Goal: Entertainment & Leisure: Consume media (video, audio)

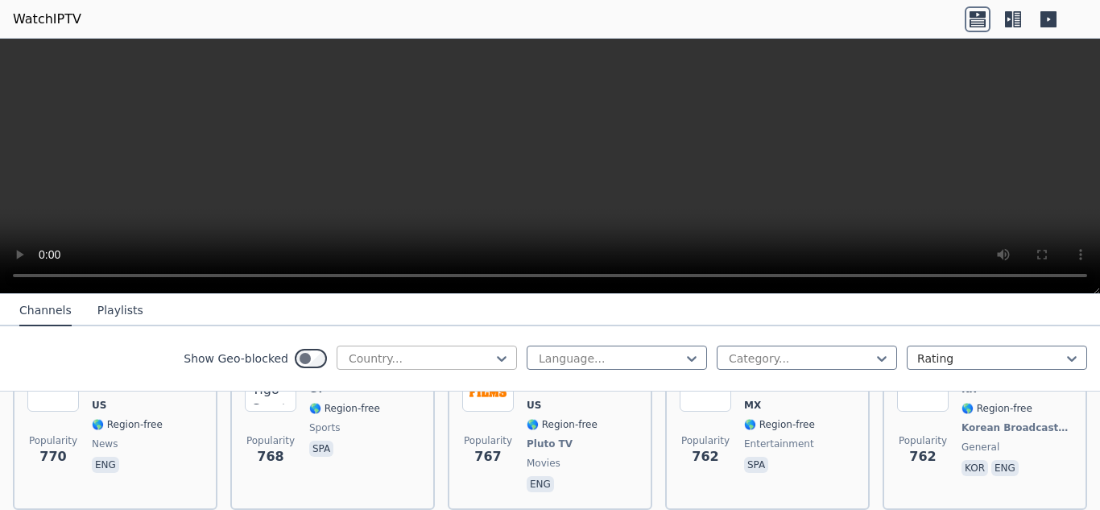
scroll to position [2979, 0]
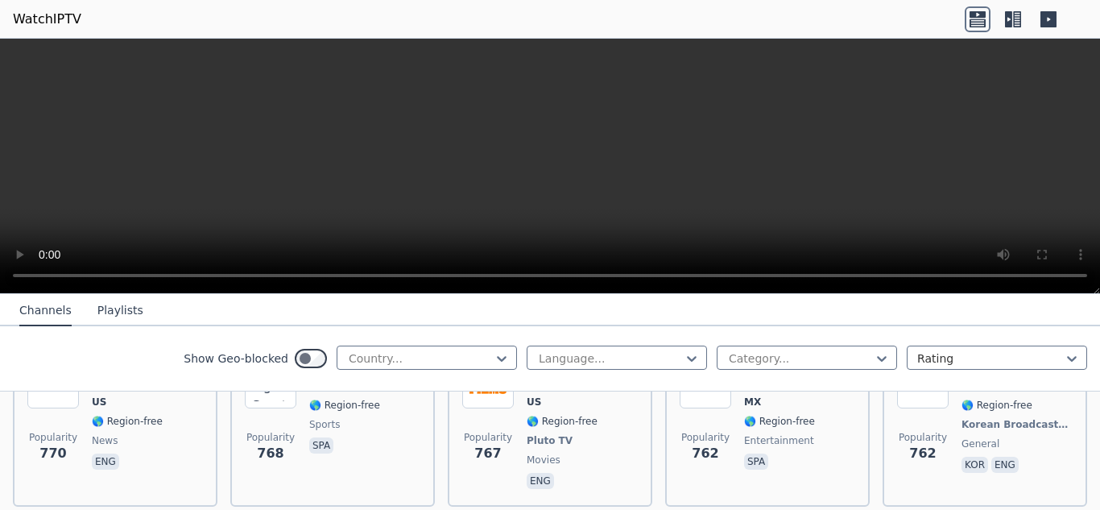
click at [390, 343] on div "Show Geo-blocked Country... Language... Category... Rating" at bounding box center [550, 358] width 1100 height 65
click at [392, 362] on div at bounding box center [420, 358] width 147 height 16
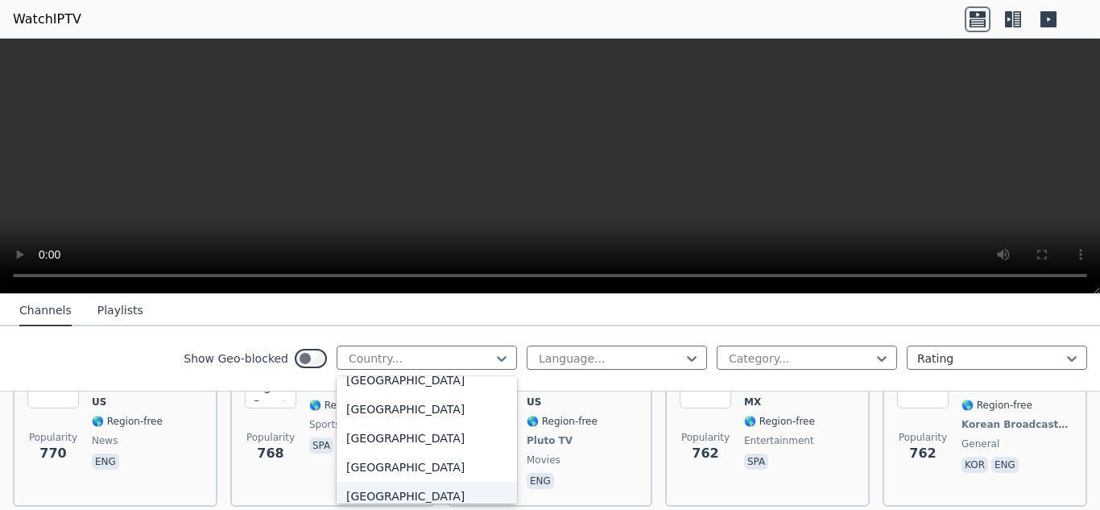
scroll to position [725, 0]
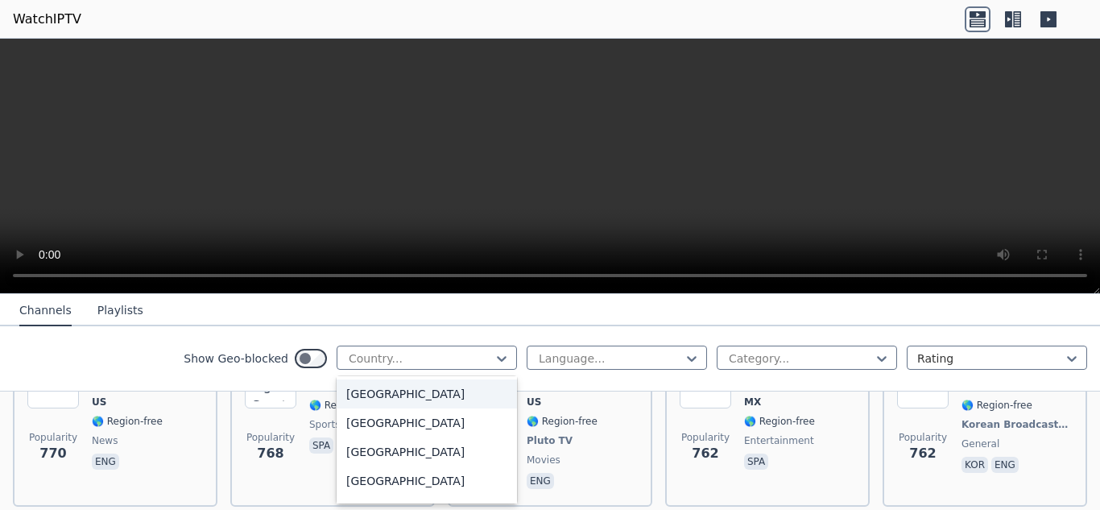
click at [395, 394] on div "[GEOGRAPHIC_DATA]" at bounding box center [427, 393] width 180 height 29
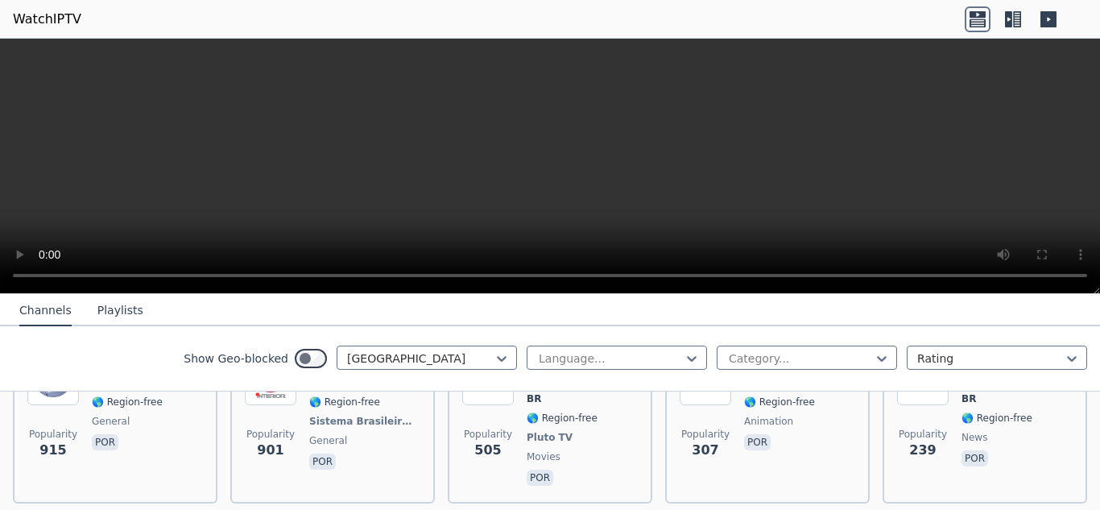
scroll to position [161, 0]
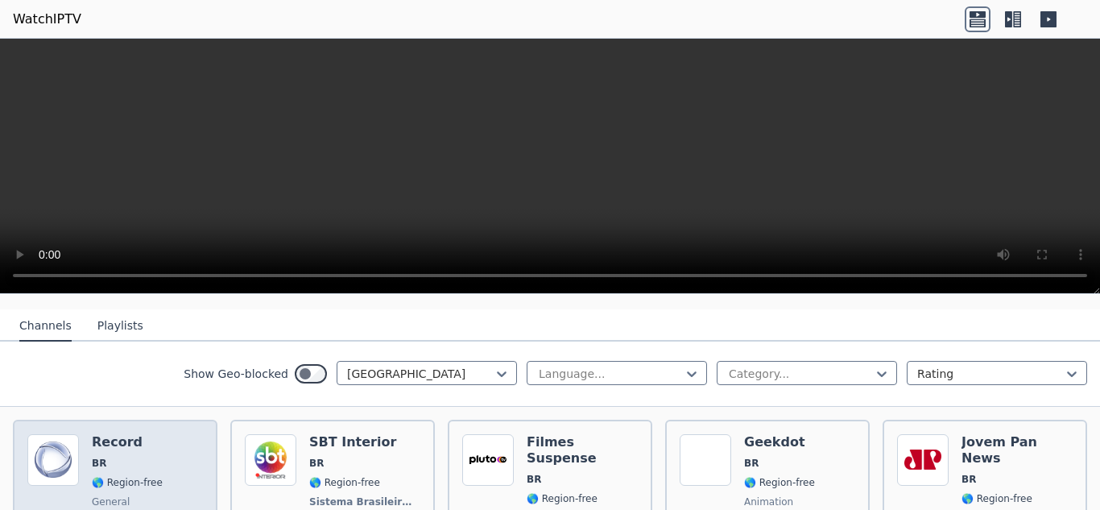
click at [147, 457] on span "BR" at bounding box center [127, 463] width 71 height 13
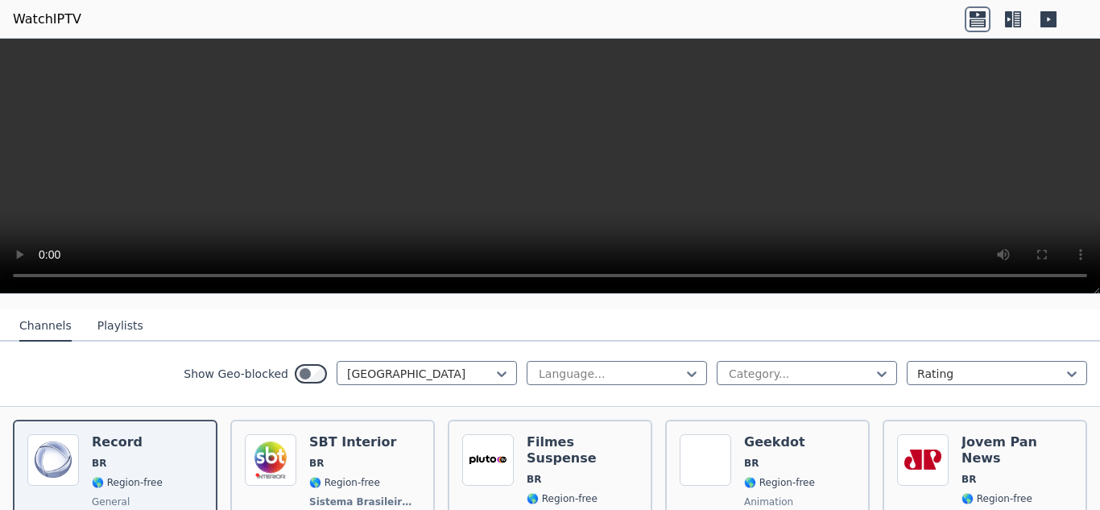
click at [1019, 25] on icon at bounding box center [1013, 19] width 26 height 26
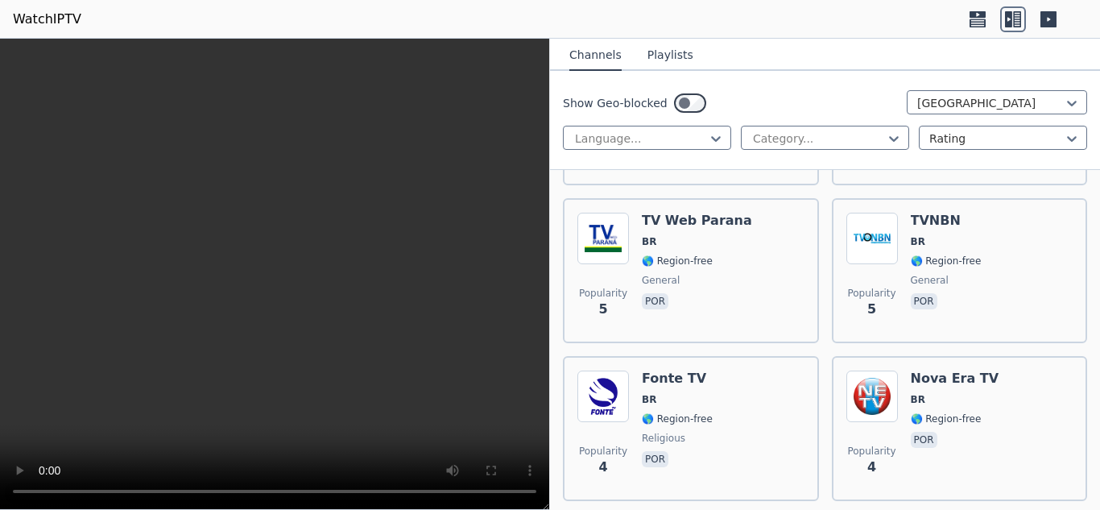
scroll to position [12653, 0]
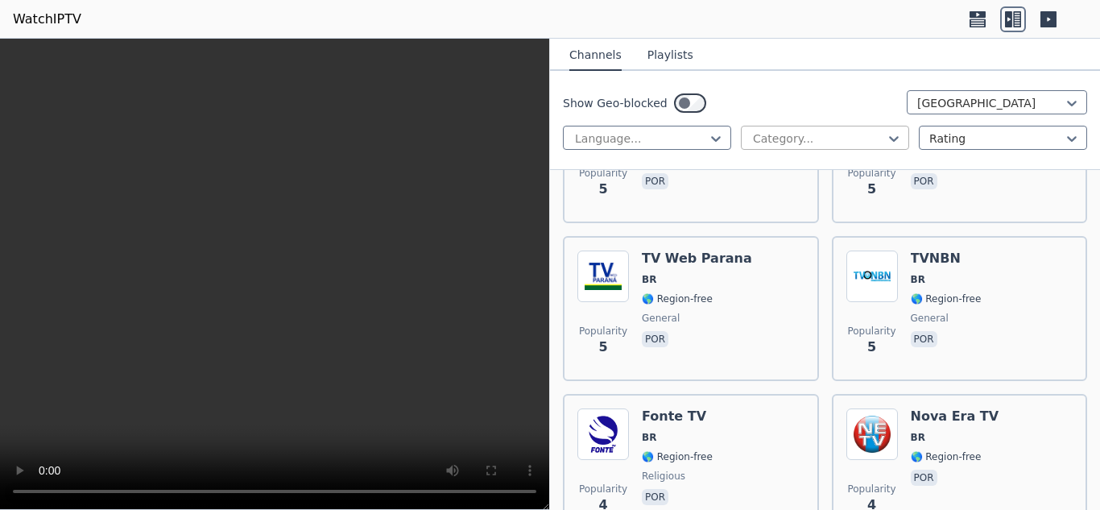
click at [817, 147] on div "Category..." at bounding box center [825, 138] width 168 height 24
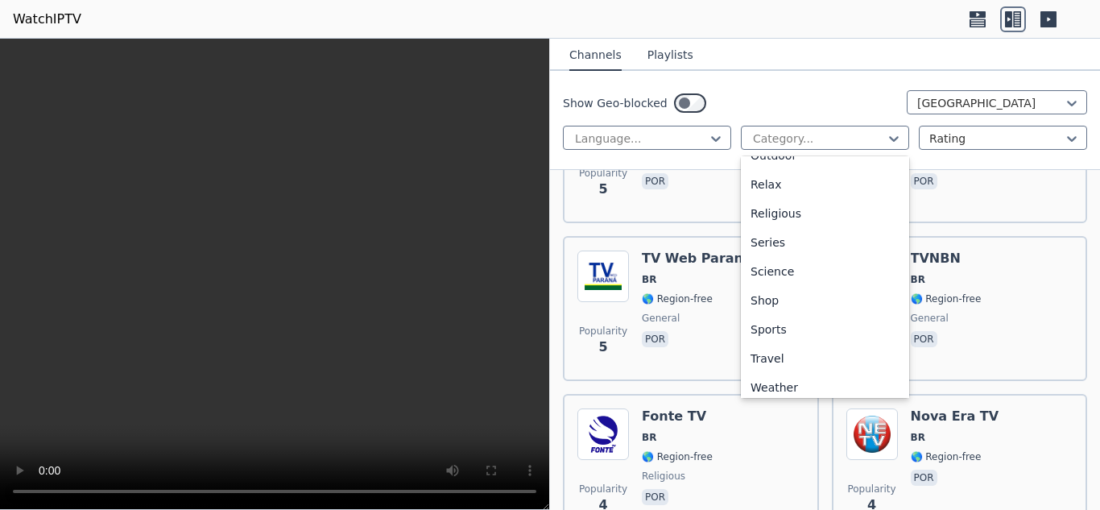
scroll to position [548, 0]
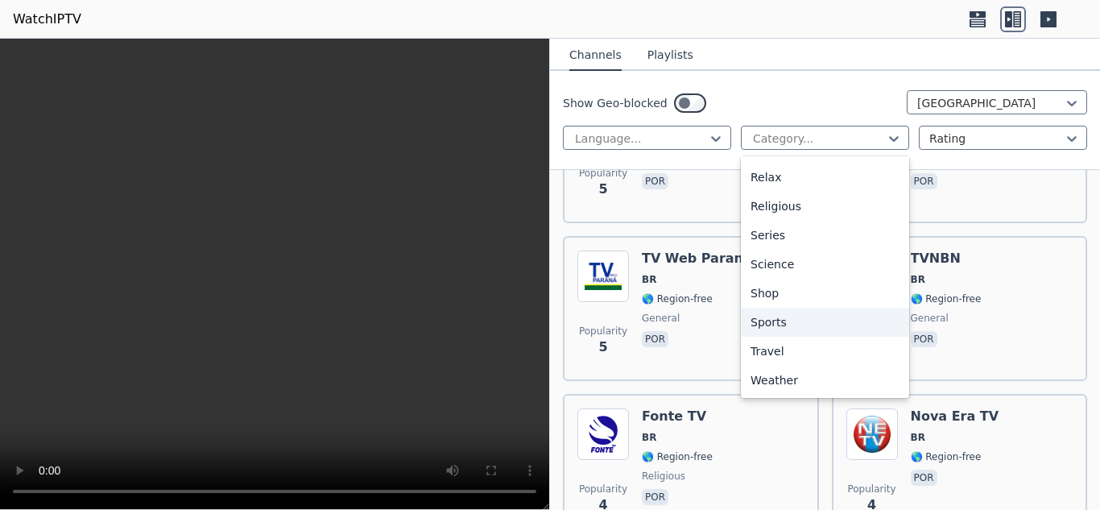
click at [781, 318] on div "Sports" at bounding box center [825, 322] width 168 height 29
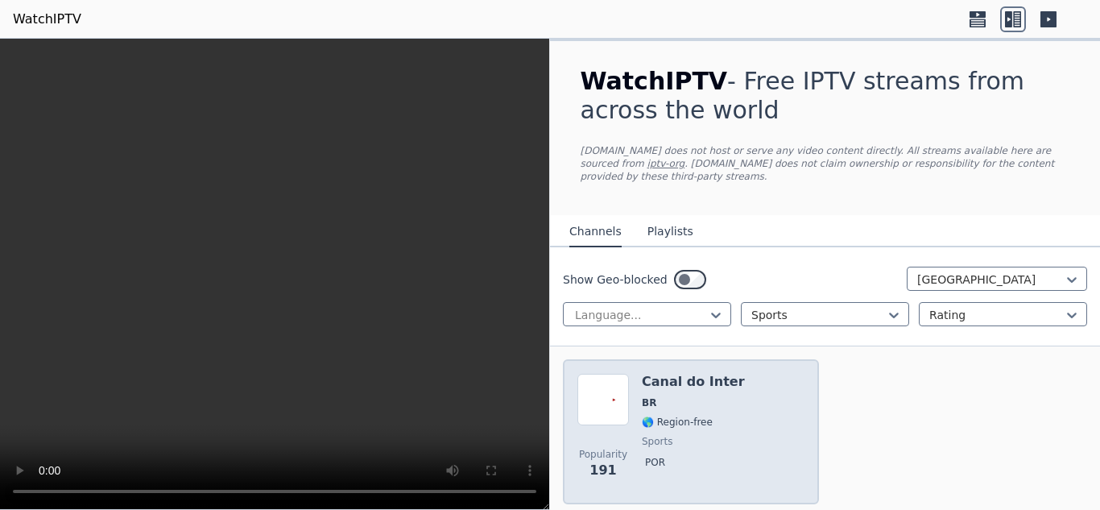
scroll to position [49, 0]
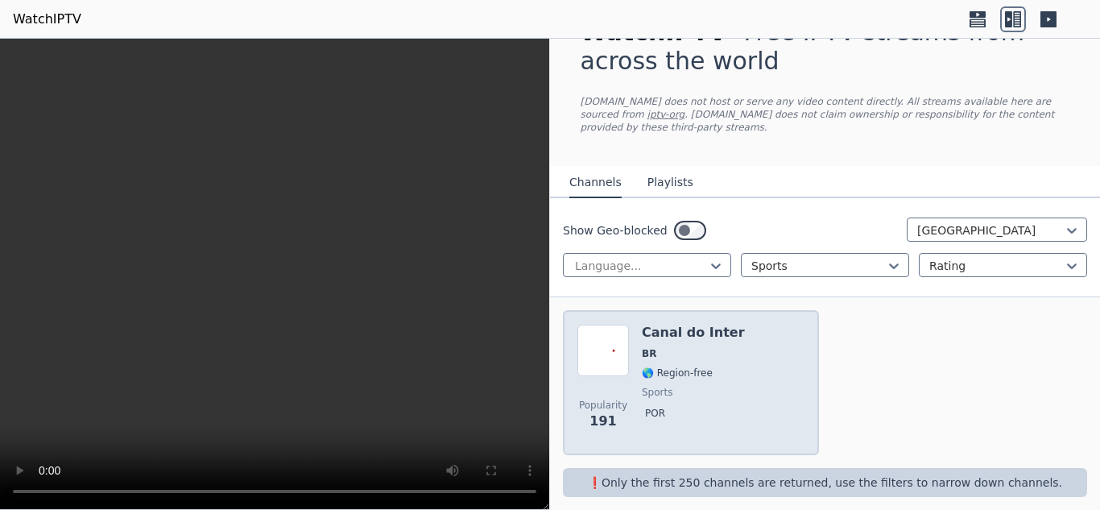
click at [753, 349] on div "Popularity 191 Canal do Inter BR 🌎 Region-free sports por" at bounding box center [690, 383] width 227 height 116
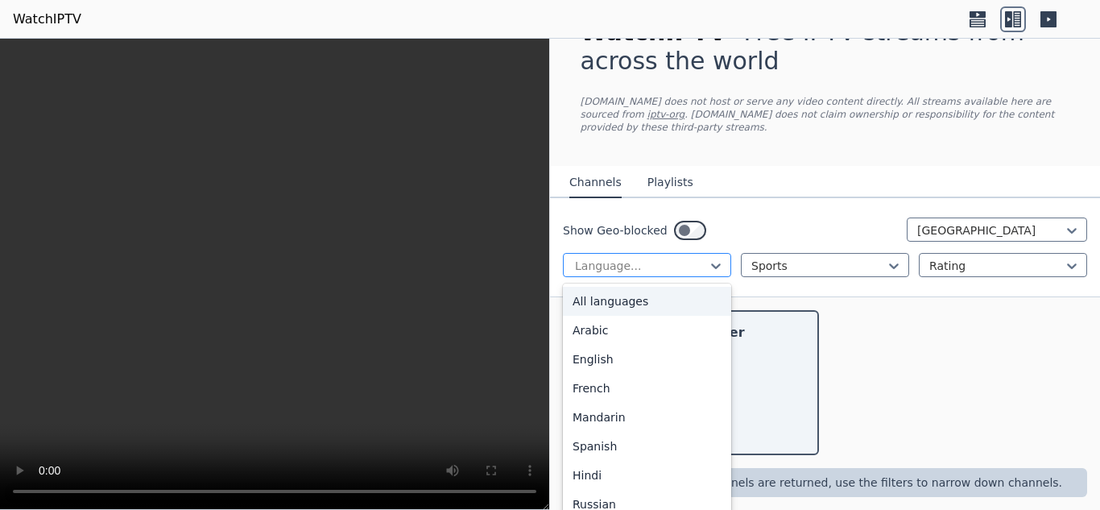
click at [681, 261] on div "Language..." at bounding box center [647, 265] width 168 height 24
click at [675, 258] on div at bounding box center [640, 266] width 134 height 16
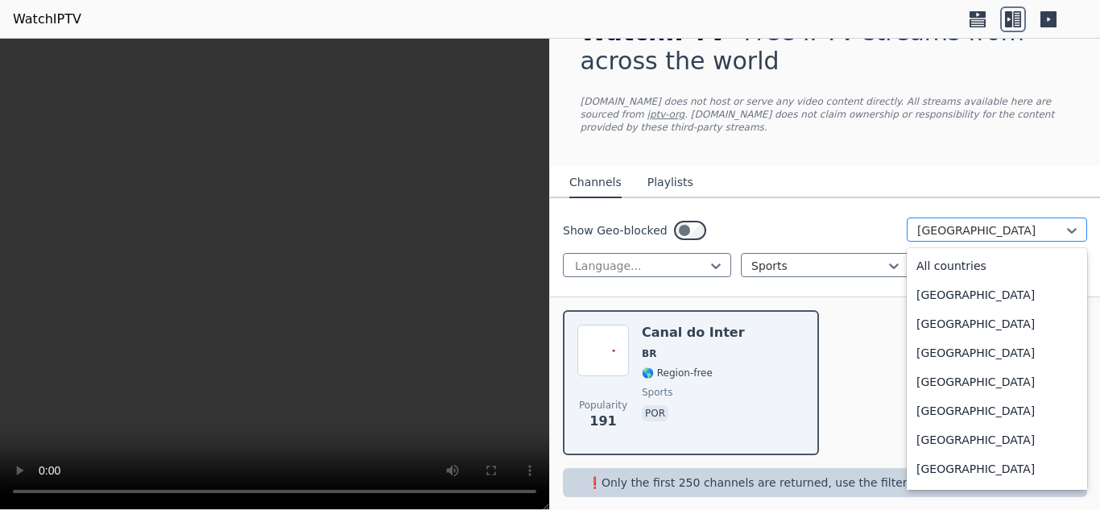
click at [907, 217] on div "[GEOGRAPHIC_DATA]" at bounding box center [997, 229] width 180 height 24
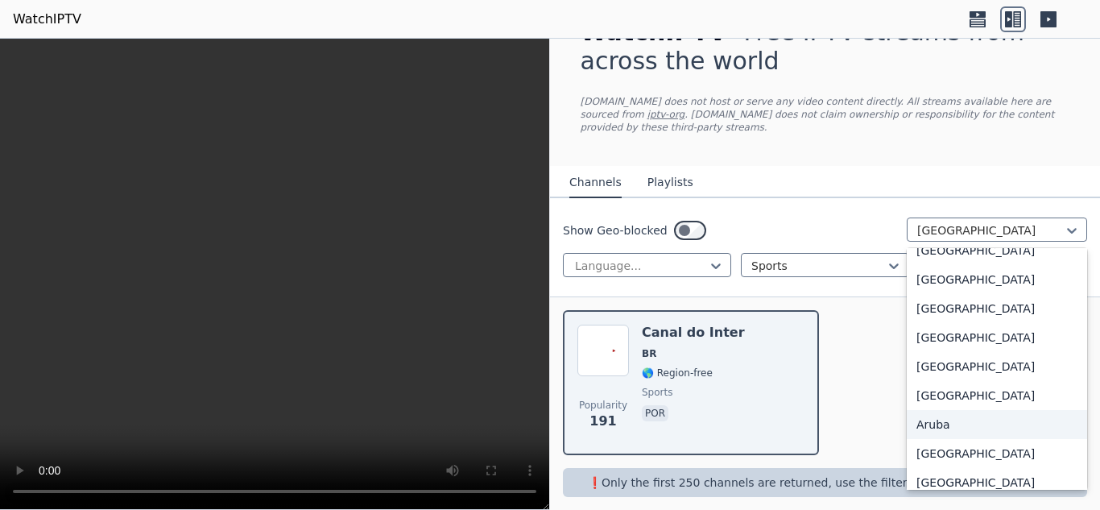
scroll to position [0, 0]
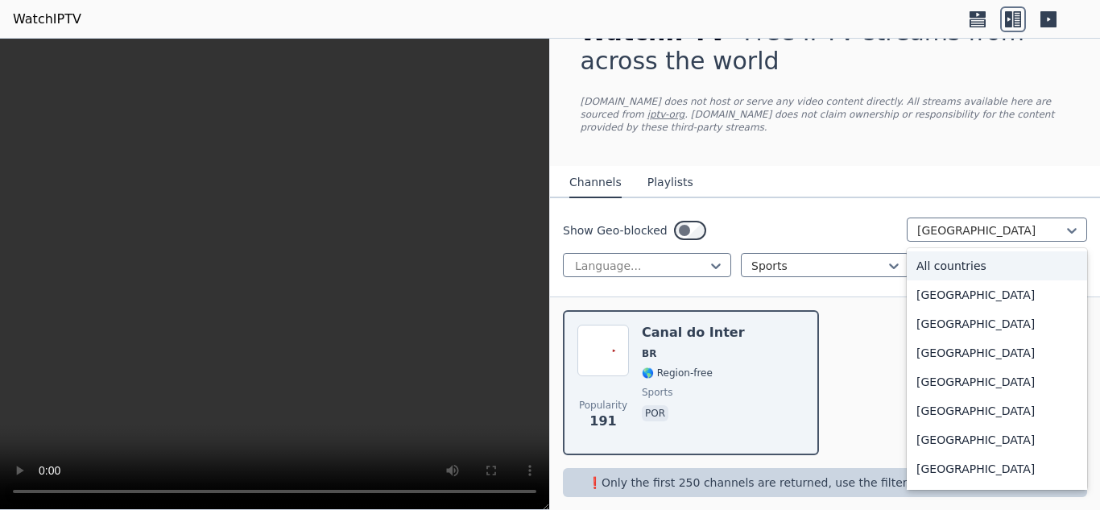
click at [926, 256] on div "All countries" at bounding box center [997, 265] width 180 height 29
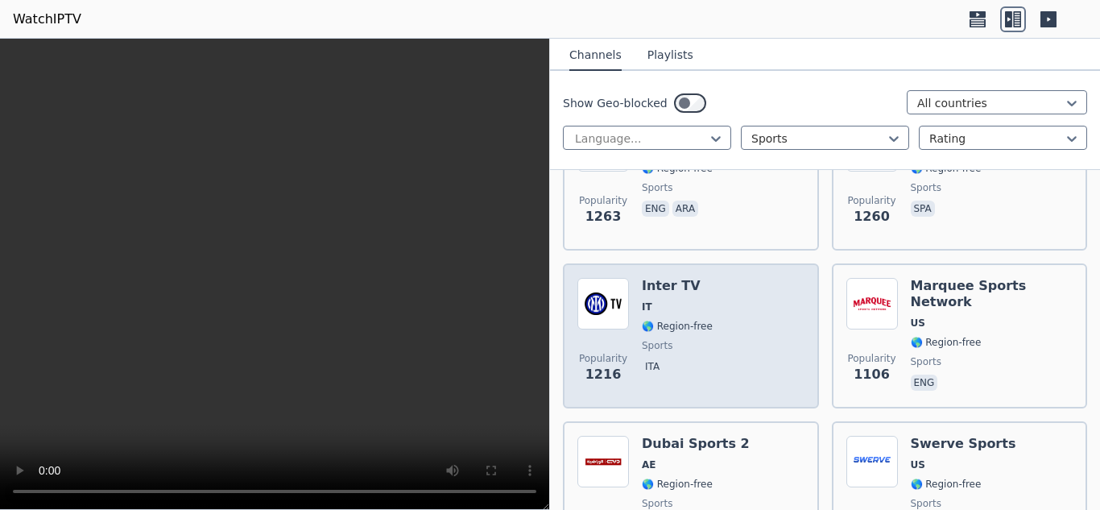
scroll to position [886, 0]
click at [792, 278] on div "Popularity 1216 Inter TV IT 🌎 Region-free sports ita" at bounding box center [690, 335] width 227 height 116
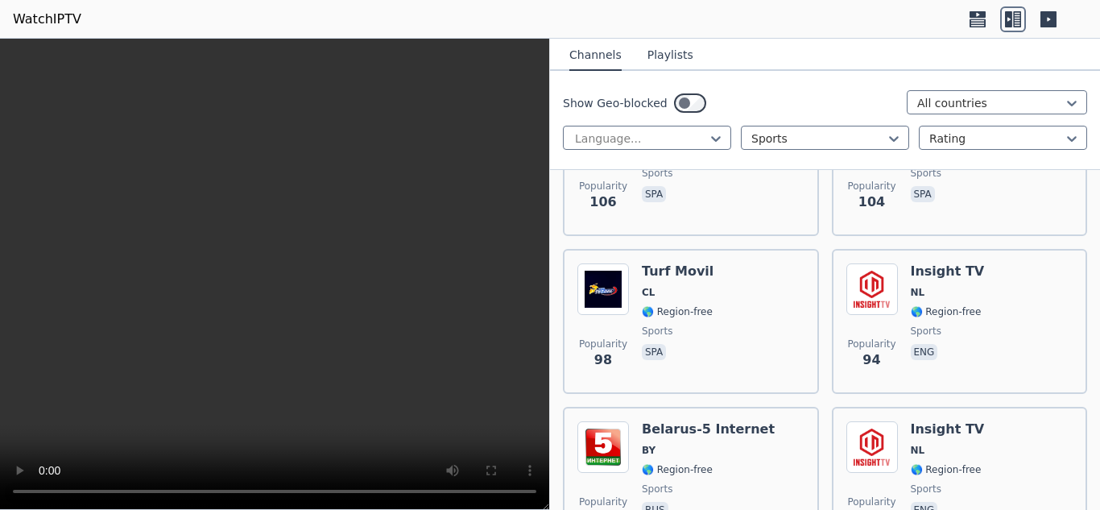
scroll to position [7164, 0]
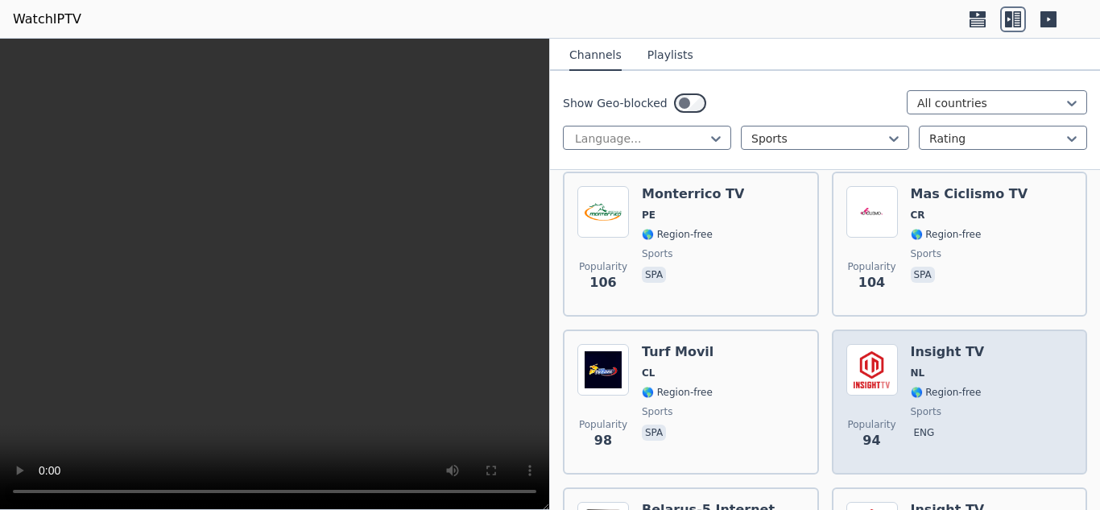
click at [854, 361] on img at bounding box center [872, 370] width 52 height 52
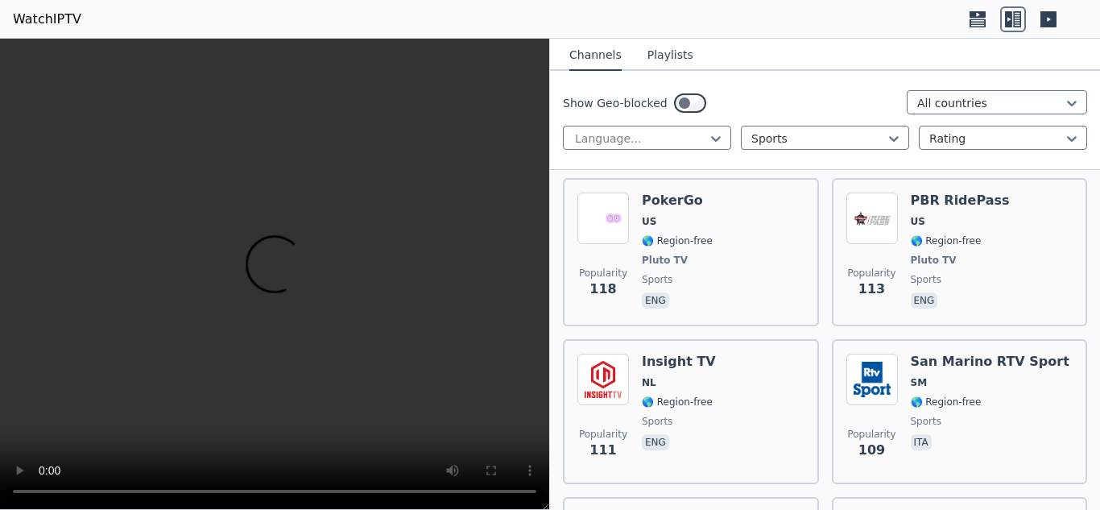
scroll to position [6601, 0]
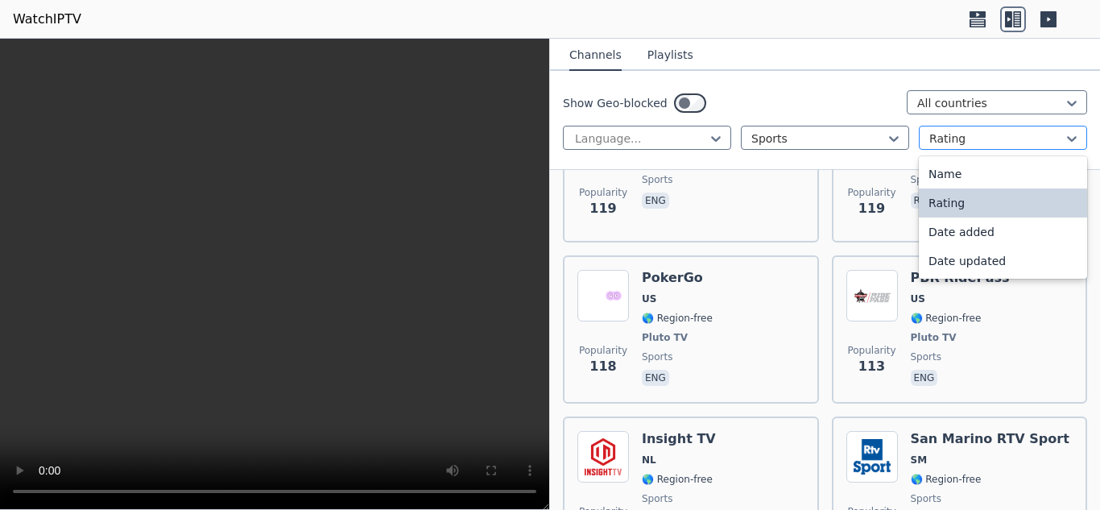
click at [977, 140] on div at bounding box center [996, 138] width 134 height 16
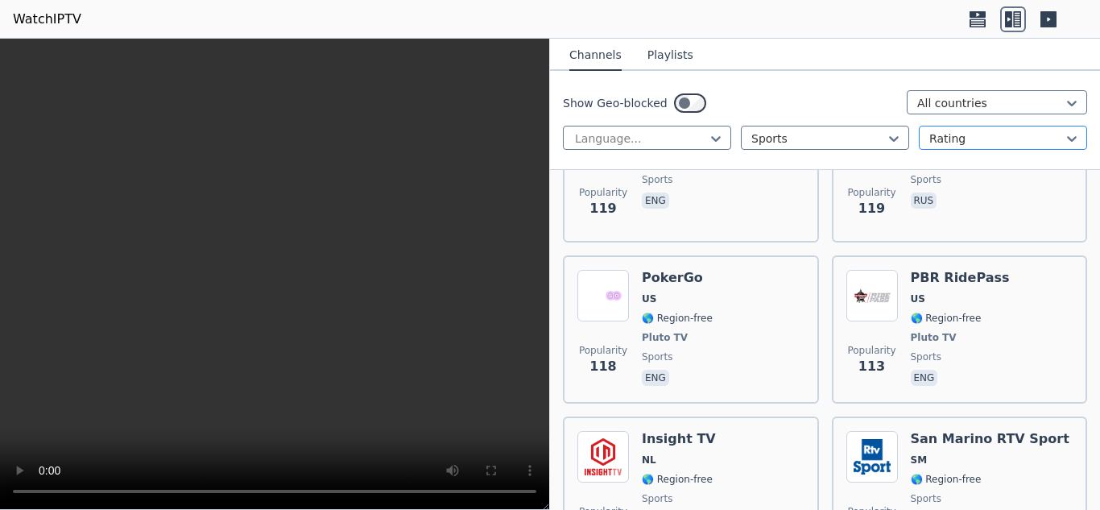
click at [971, 140] on div at bounding box center [996, 138] width 134 height 16
click at [662, 147] on div "Language..." at bounding box center [647, 138] width 168 height 24
click at [664, 144] on div at bounding box center [640, 138] width 134 height 16
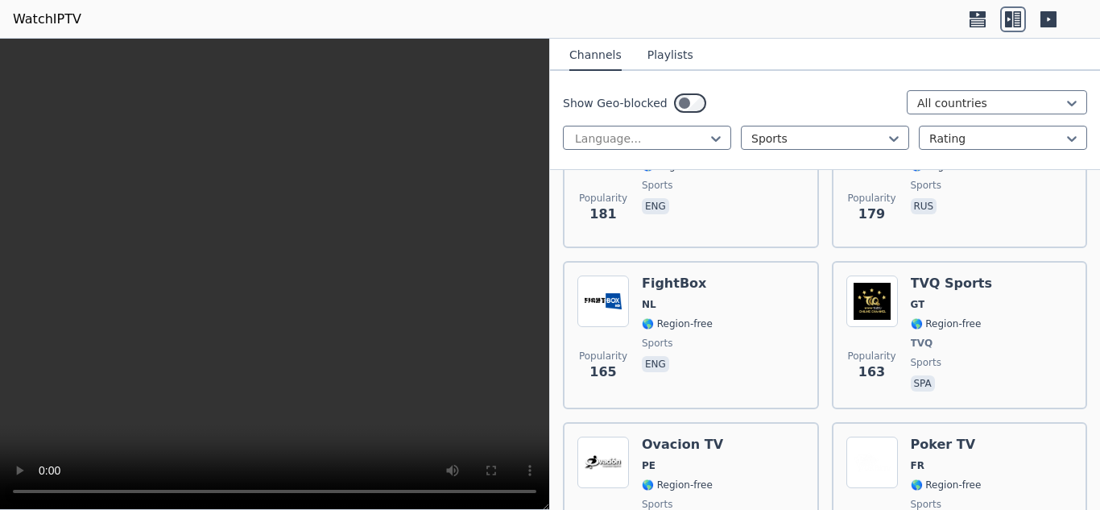
scroll to position [4829, 0]
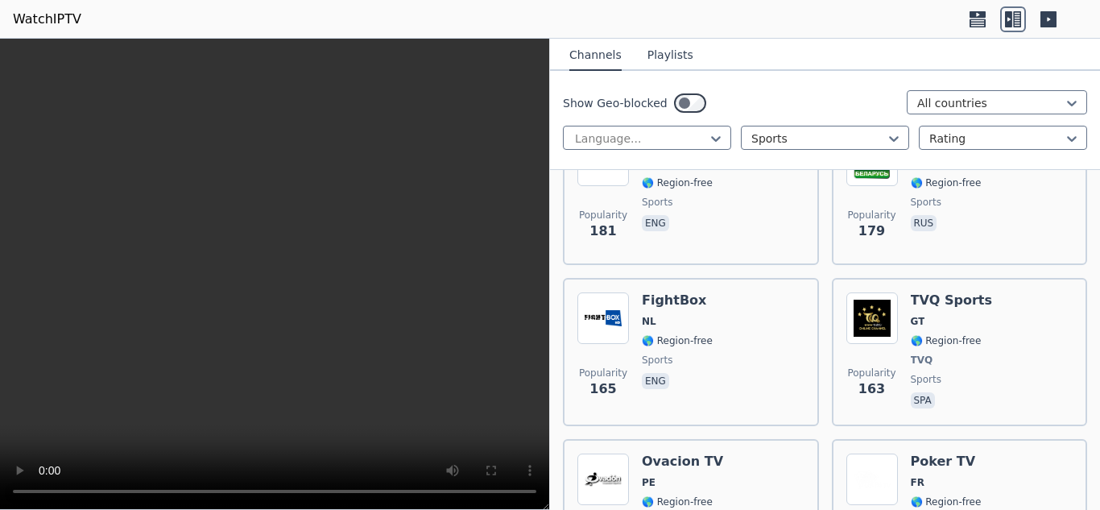
click at [660, 48] on button "Playlists" at bounding box center [670, 55] width 46 height 31
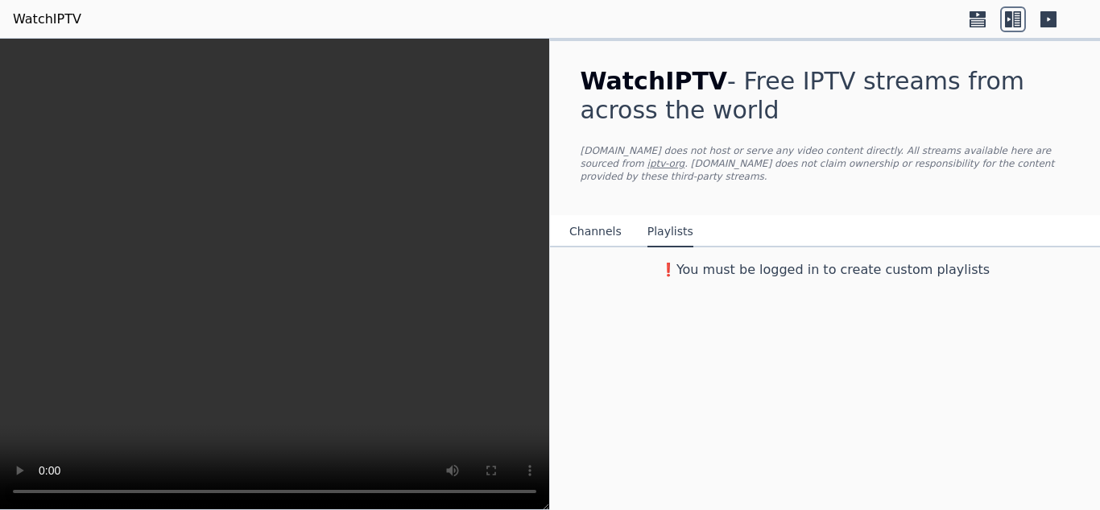
click at [727, 233] on nav "Channels Playlists" at bounding box center [825, 231] width 550 height 32
click at [746, 260] on h3 "❗️You must be logged in to create custom playlists" at bounding box center [825, 269] width 541 height 19
click at [598, 220] on button "Channels" at bounding box center [595, 232] width 52 height 31
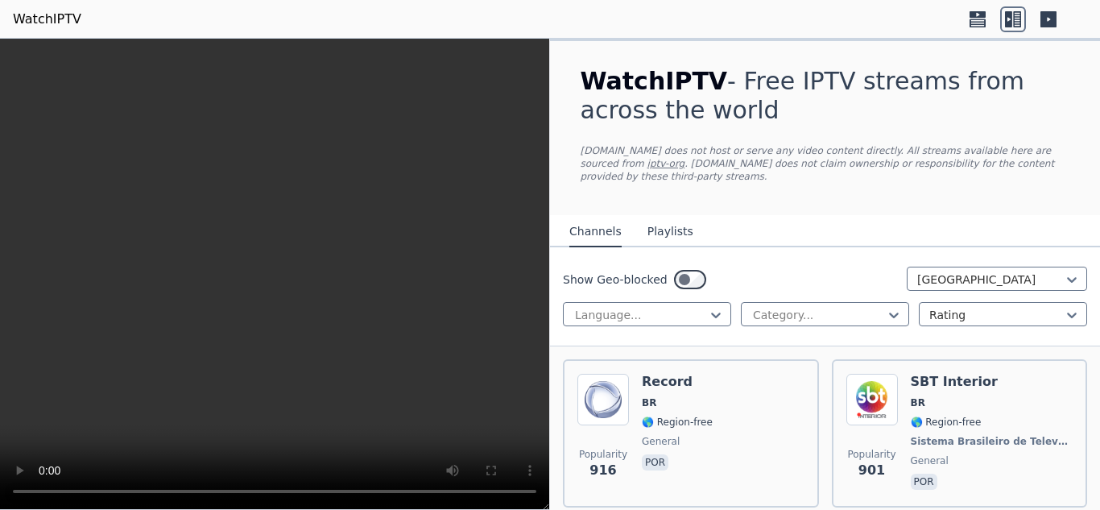
click at [34, 29] on header "WatchIPTV" at bounding box center [550, 19] width 1100 height 39
click at [36, 17] on link "WatchIPTV" at bounding box center [47, 19] width 68 height 19
click at [966, 27] on icon at bounding box center [978, 19] width 26 height 26
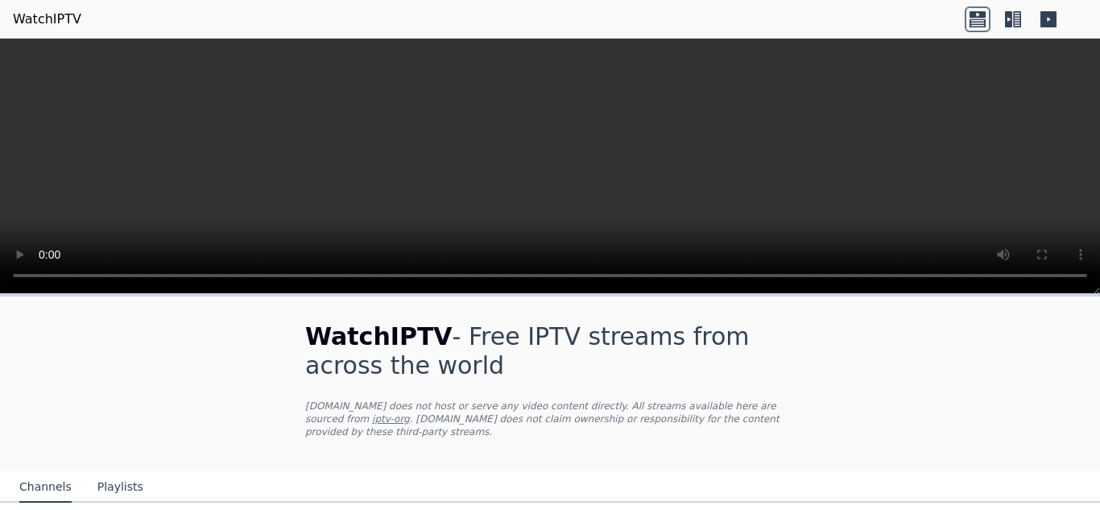
click at [48, 22] on link "WatchIPTV" at bounding box center [47, 19] width 68 height 19
